Goal: Find contact information: Find contact information

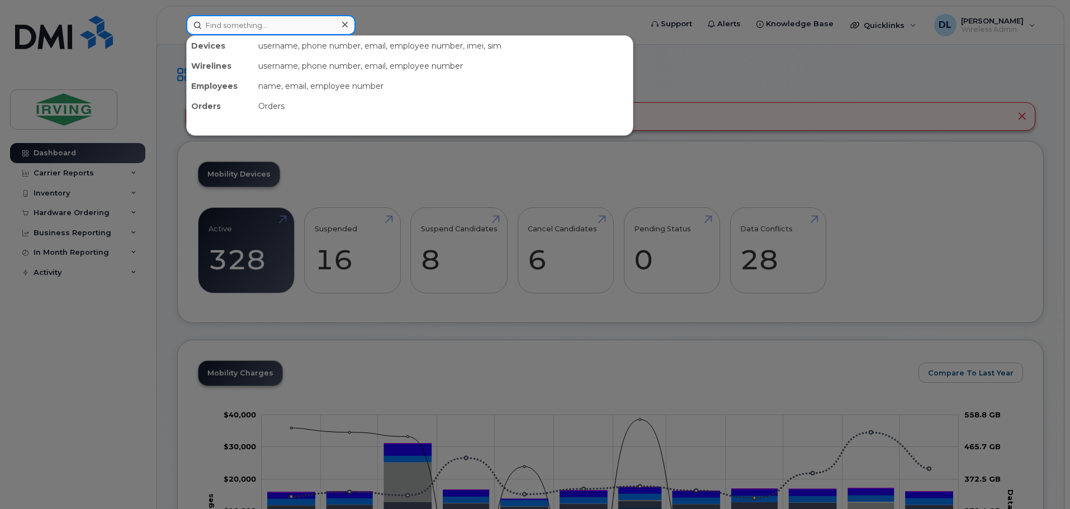
click at [288, 26] on input at bounding box center [270, 25] width 169 height 20
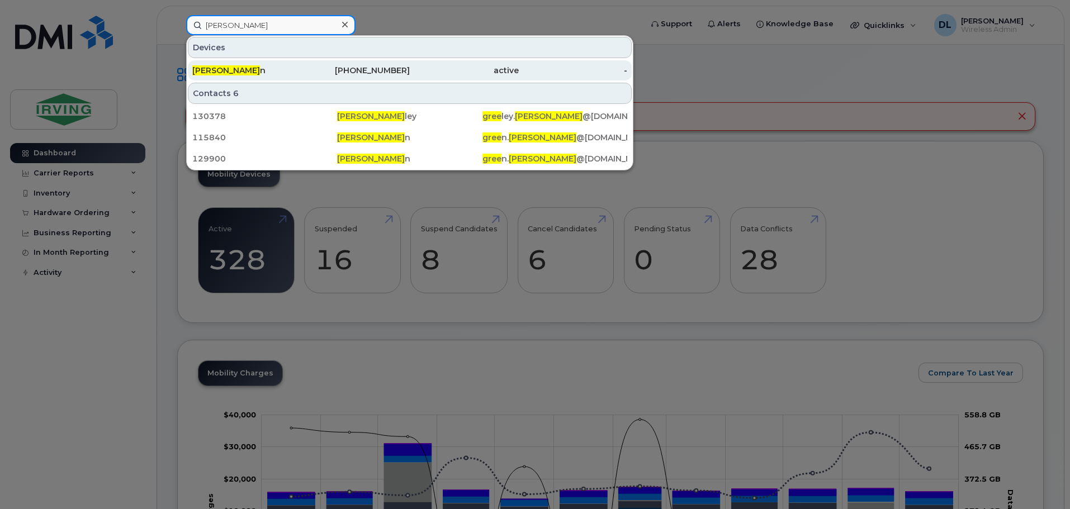
type input "[PERSON_NAME]"
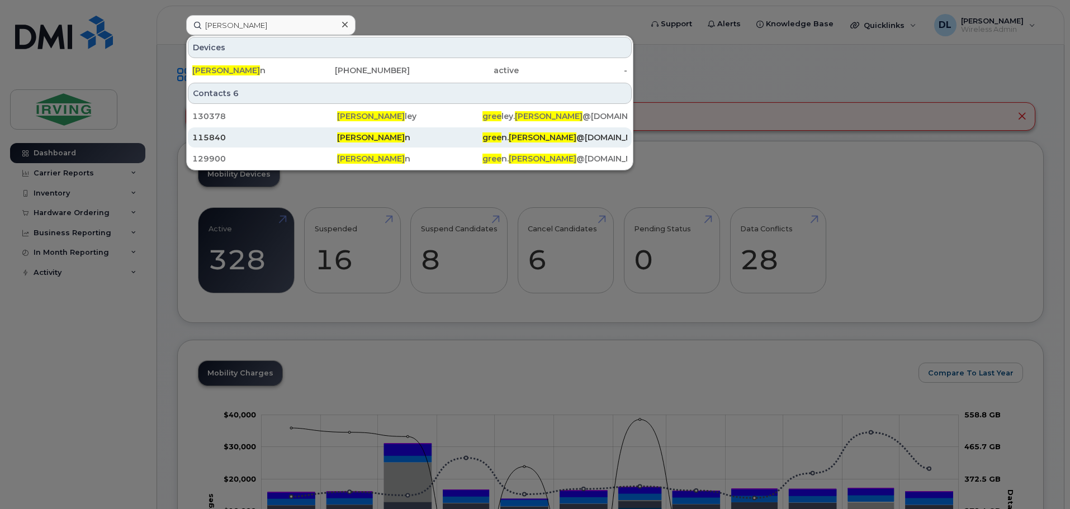
drag, startPoint x: 286, startPoint y: 70, endPoint x: 614, endPoint y: 130, distance: 334.1
click at [286, 70] on div "[PERSON_NAME] n" at bounding box center [246, 70] width 109 height 11
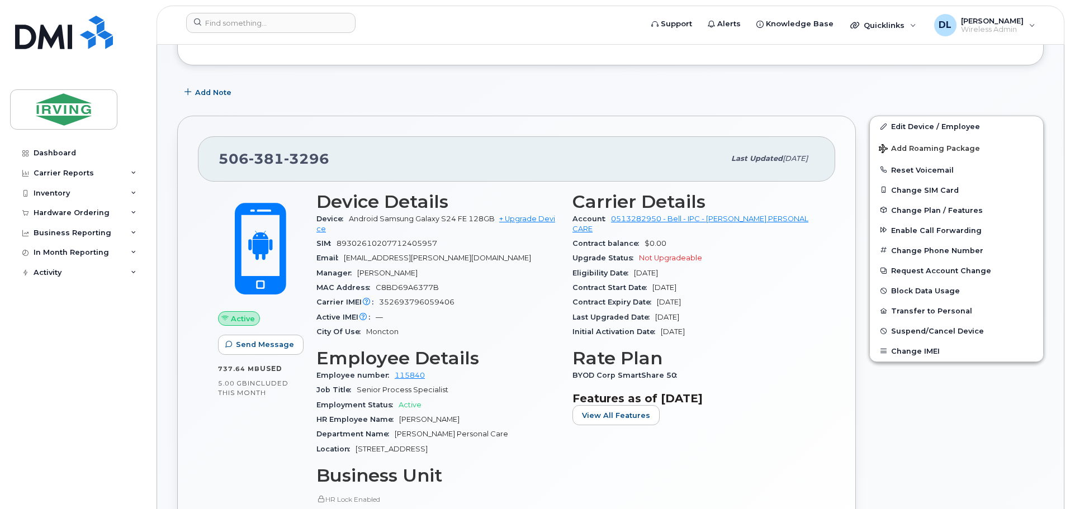
scroll to position [168, 0]
